Goal: Information Seeking & Learning: Learn about a topic

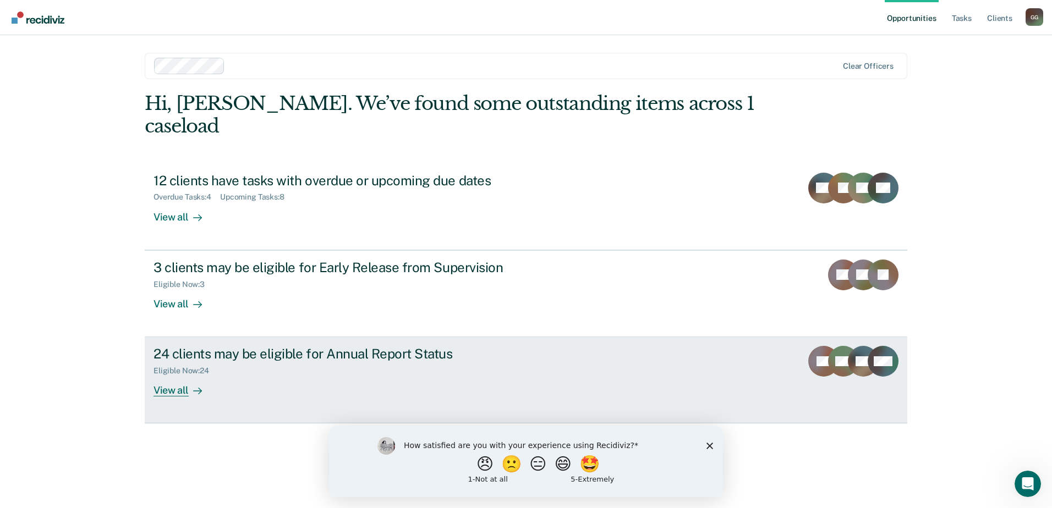
click at [173, 376] on div "View all" at bounding box center [184, 386] width 62 height 21
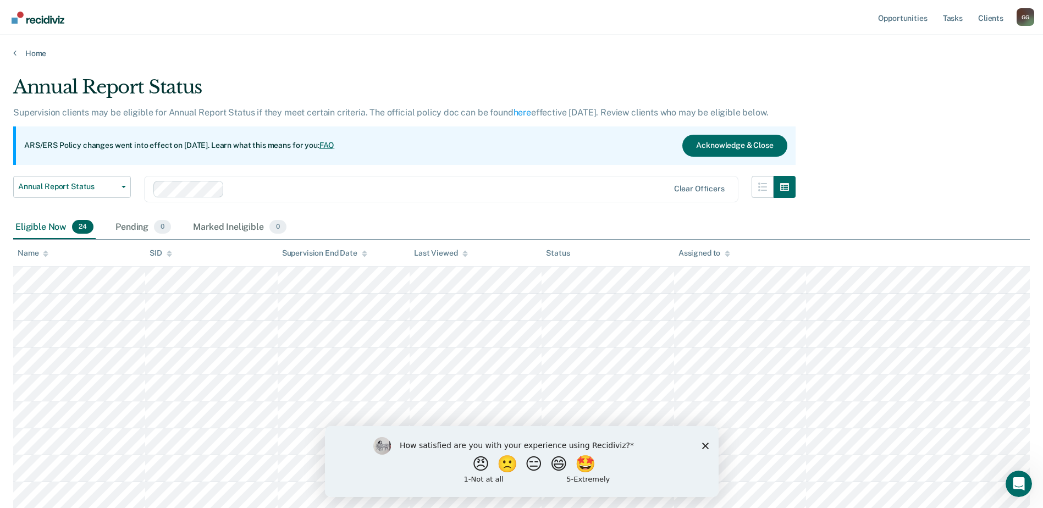
click at [703, 444] on polygon "Close survey" at bounding box center [705, 445] width 7 height 7
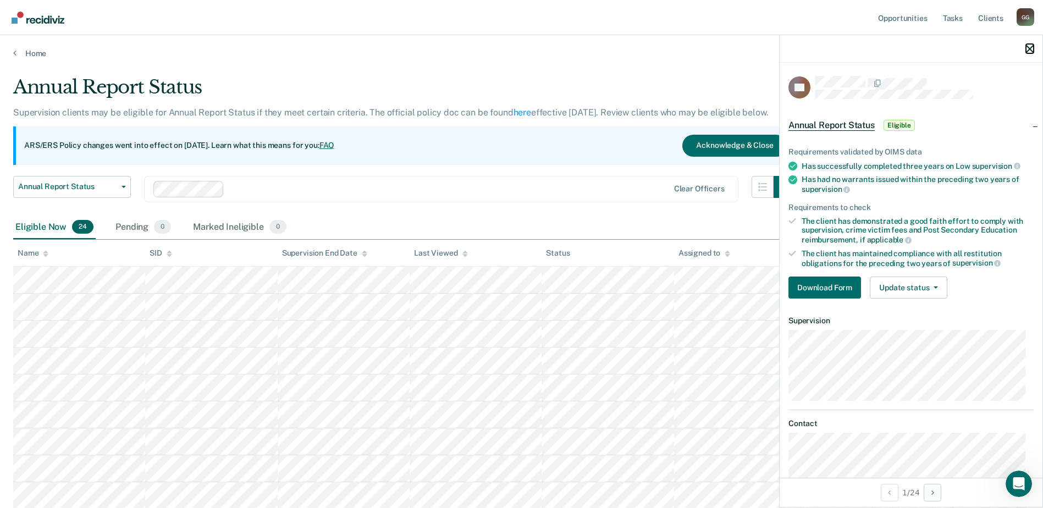
click at [1028, 49] on icon "button" at bounding box center [1030, 49] width 8 height 8
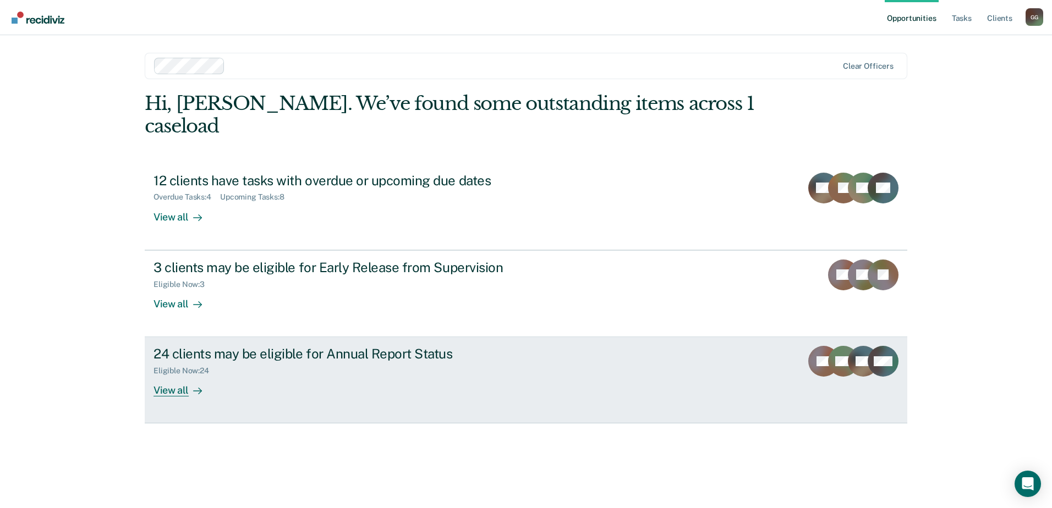
click at [179, 346] on div "24 clients may be eligible for Annual Report Status" at bounding box center [346, 354] width 386 height 16
click at [177, 346] on div "24 clients may be eligible for Annual Report Status" at bounding box center [346, 354] width 386 height 16
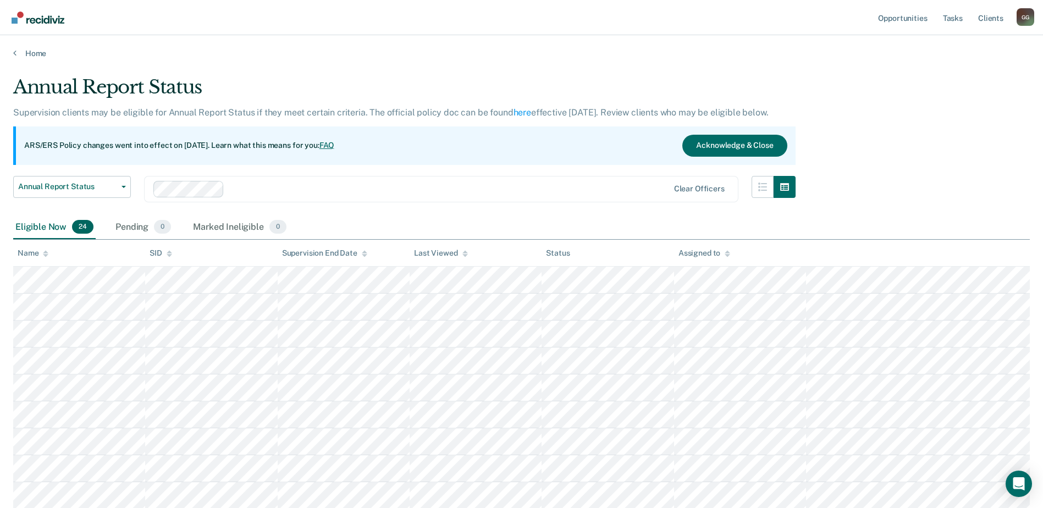
scroll to position [55, 0]
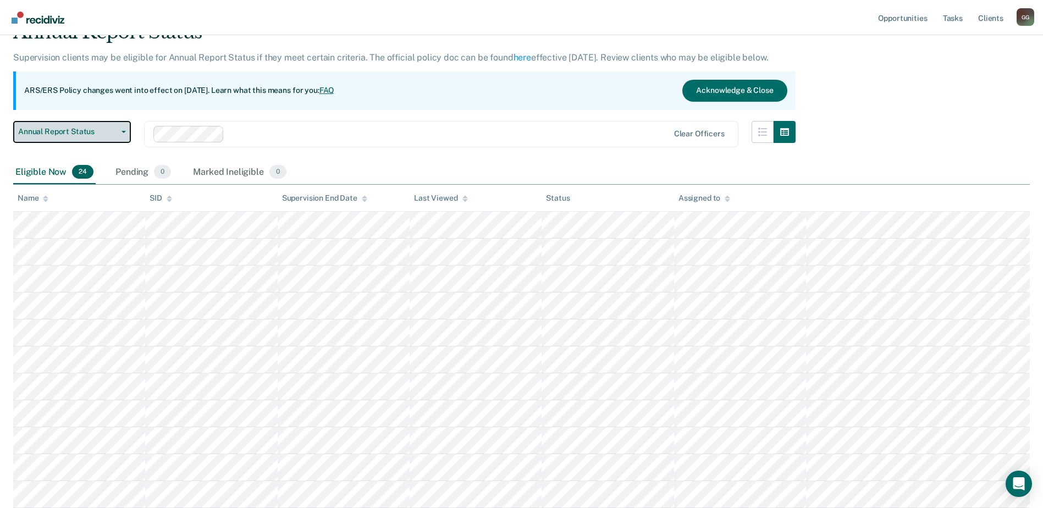
click at [124, 131] on icon "button" at bounding box center [124, 132] width 4 height 2
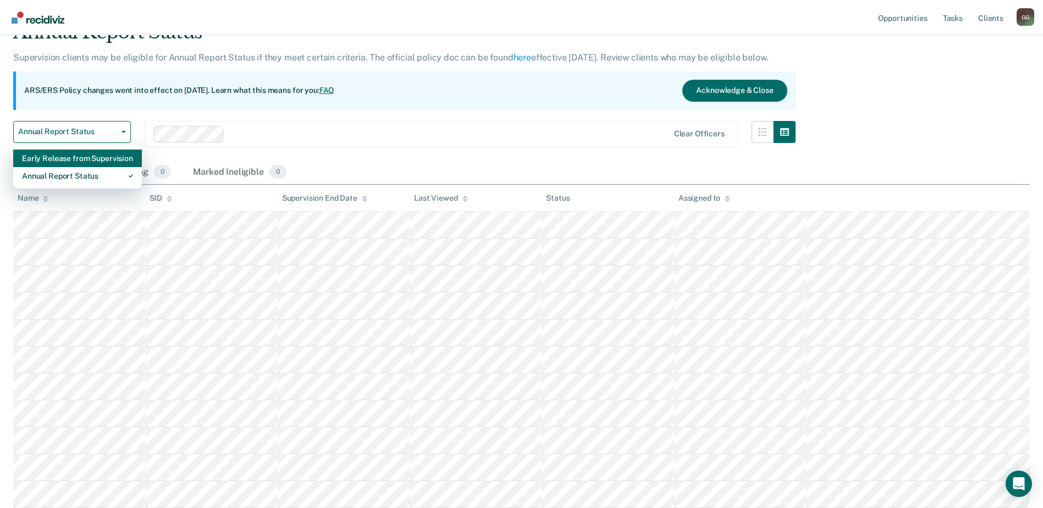
click at [97, 160] on div "Early Release from Supervision" at bounding box center [77, 159] width 111 height 18
